Goal: Find specific page/section: Find specific page/section

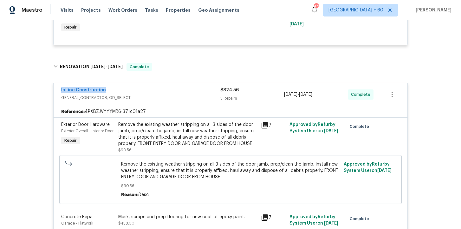
scroll to position [177, 0]
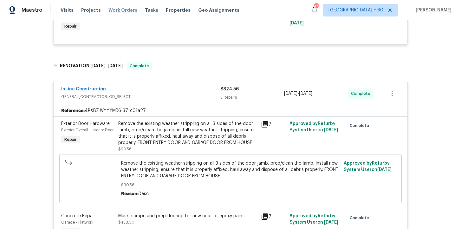
click at [124, 9] on span "Work Orders" at bounding box center [122, 10] width 29 height 6
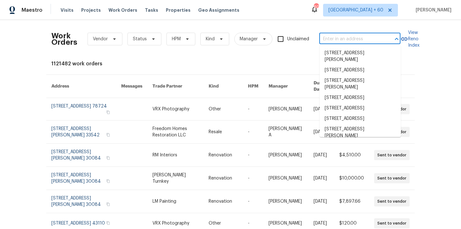
click at [348, 37] on input "text" at bounding box center [350, 39] width 63 height 10
paste input "[STREET_ADDRESS]"
type input "[STREET_ADDRESS]"
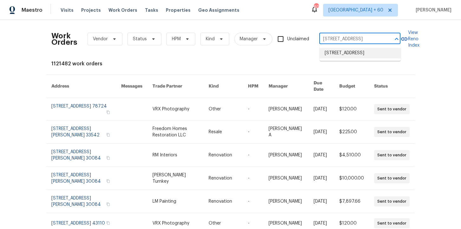
click at [353, 55] on li "[STREET_ADDRESS]" at bounding box center [359, 53] width 81 height 10
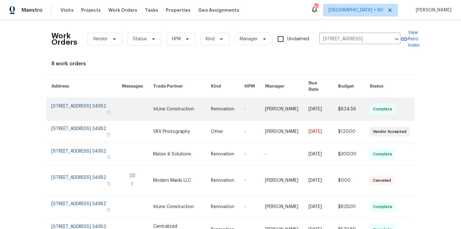
click at [88, 101] on link at bounding box center [86, 109] width 70 height 22
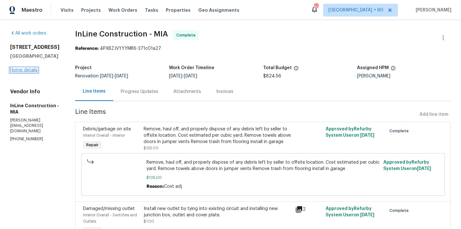
click at [34, 72] on link "Home details" at bounding box center [24, 70] width 28 height 4
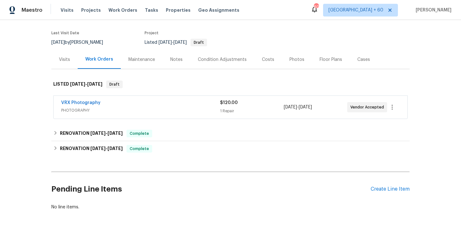
scroll to position [70, 0]
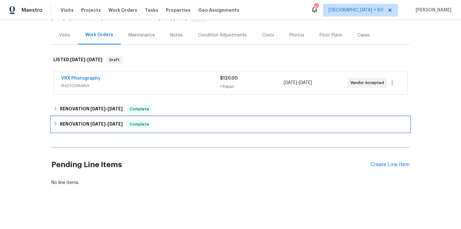
click at [168, 128] on div "RENOVATION [DATE] - [DATE] Complete" at bounding box center [230, 124] width 354 height 8
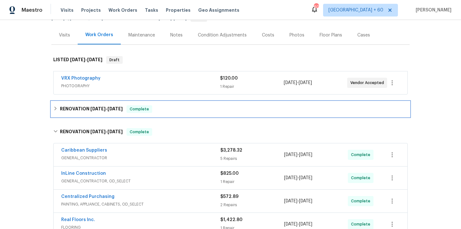
click at [176, 112] on div "RENOVATION [DATE] - [DATE] Complete" at bounding box center [230, 109] width 354 height 8
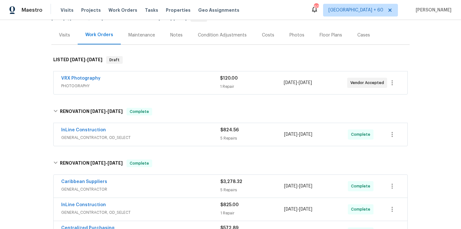
click at [183, 137] on span "GENERAL_CONTRACTOR, OD_SELECT" at bounding box center [140, 137] width 159 height 6
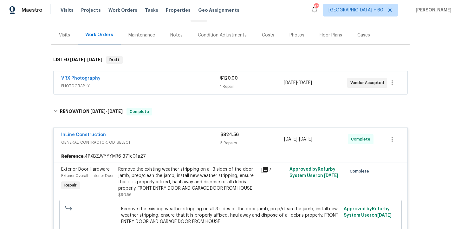
click at [184, 83] on span "PHOTOGRAPHY" at bounding box center [140, 86] width 159 height 6
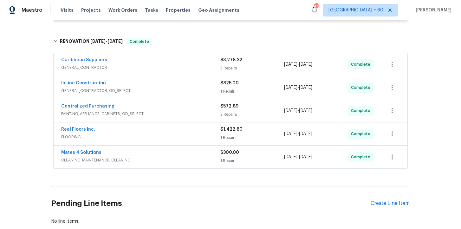
scroll to position [589, 0]
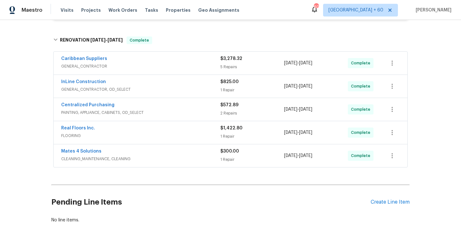
click at [198, 150] on div "Mates 4 Solutions" at bounding box center [140, 152] width 159 height 8
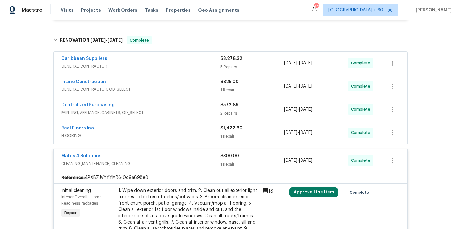
click at [186, 125] on div "Real Floors Inc." at bounding box center [140, 129] width 159 height 8
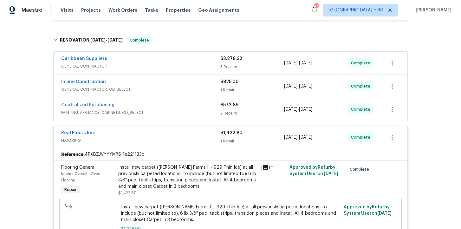
click at [183, 102] on div "Centralized Purchasing" at bounding box center [140, 106] width 159 height 8
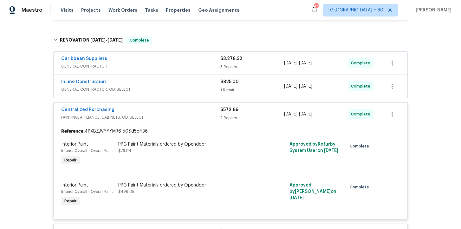
click at [174, 80] on div "InLine Construction" at bounding box center [140, 83] width 159 height 8
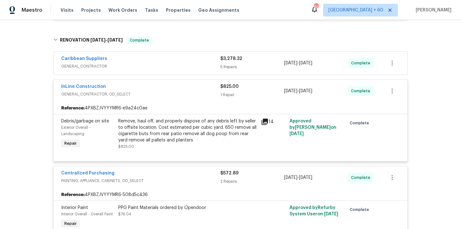
click at [183, 58] on div "Caribbean Suppliers" at bounding box center [140, 59] width 159 height 8
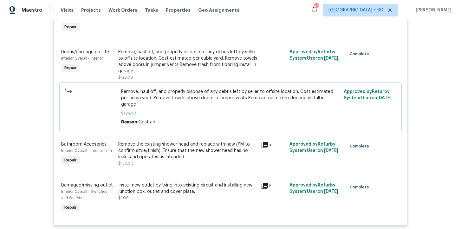
scroll to position [377, 0]
